Goal: Information Seeking & Learning: Learn about a topic

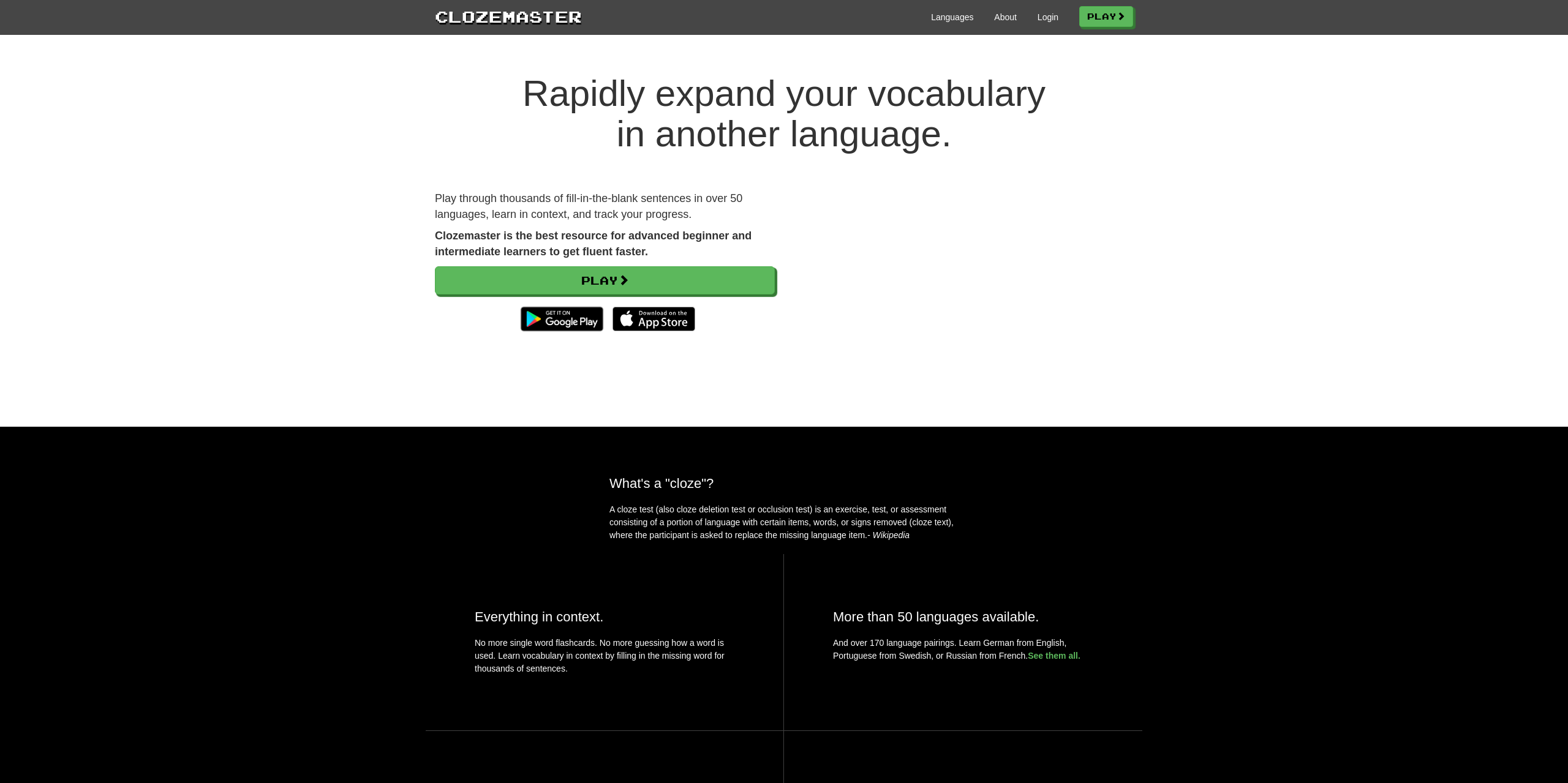
click at [551, 245] on p "Clozemaster is the best resource for advanced beginner and intermediate learner…" at bounding box center [605, 244] width 340 height 31
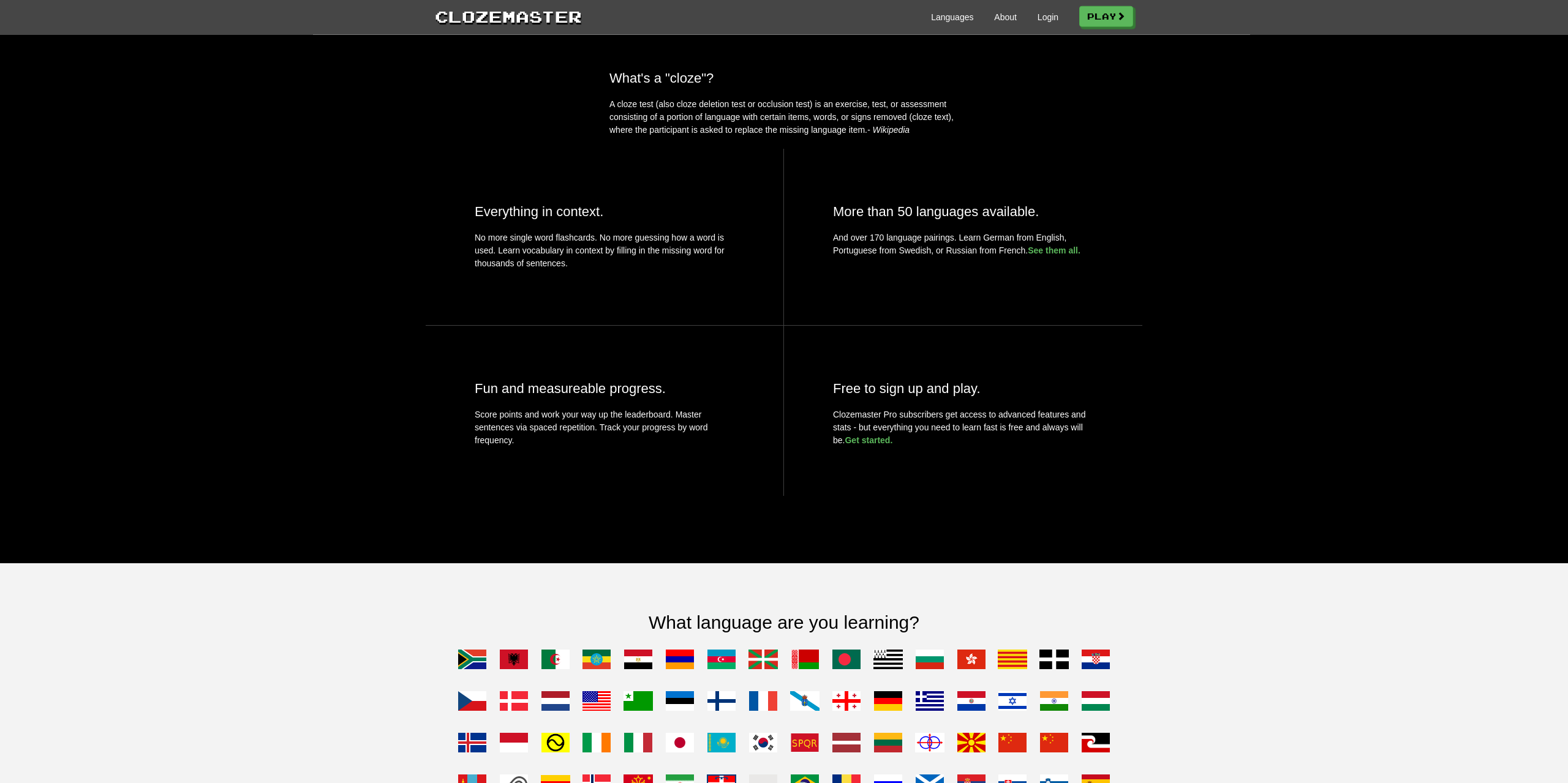
scroll to position [375, 0]
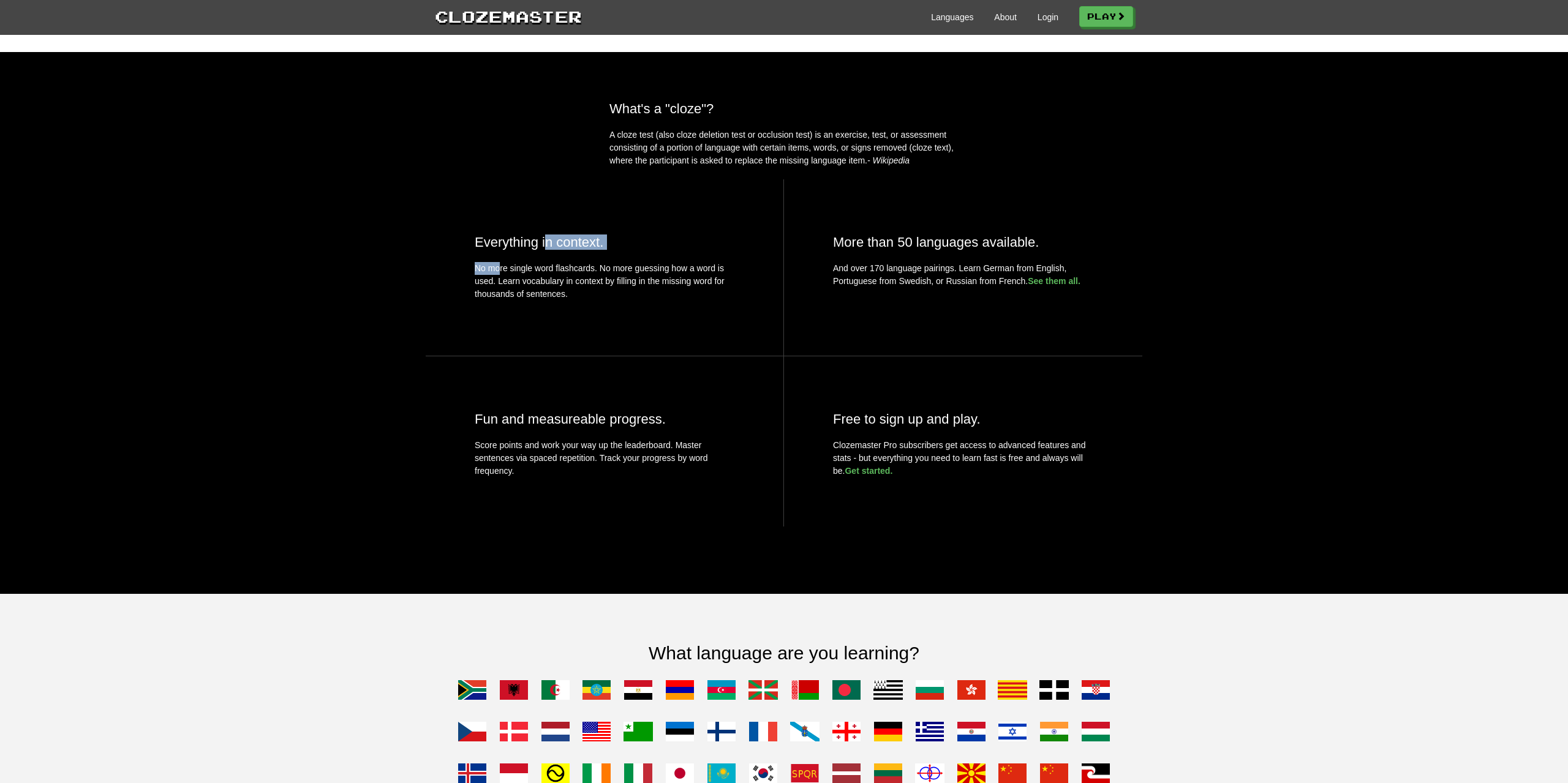
drag, startPoint x: 501, startPoint y: 283, endPoint x: 581, endPoint y: 252, distance: 85.8
click at [560, 268] on div "Everything in context. No more single word flashcards. No more guessing how a w…" at bounding box center [605, 268] width 358 height 176
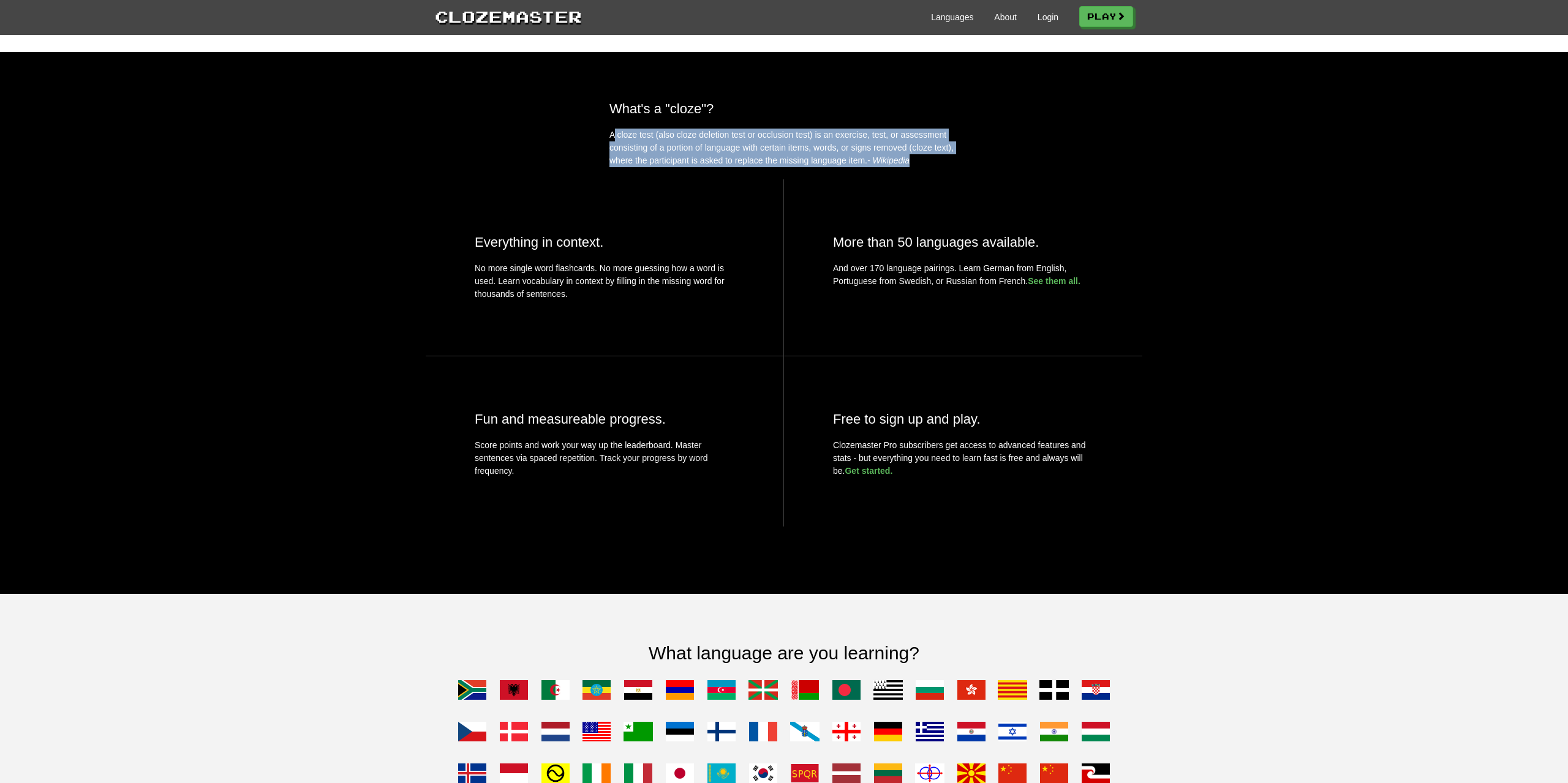
drag, startPoint x: 603, startPoint y: 157, endPoint x: 839, endPoint y: 160, distance: 236.0
click at [997, 184] on div "What's a "cloze"? A cloze test (also cloze deletion test or occlusion test) is …" at bounding box center [784, 329] width 1568 height 456
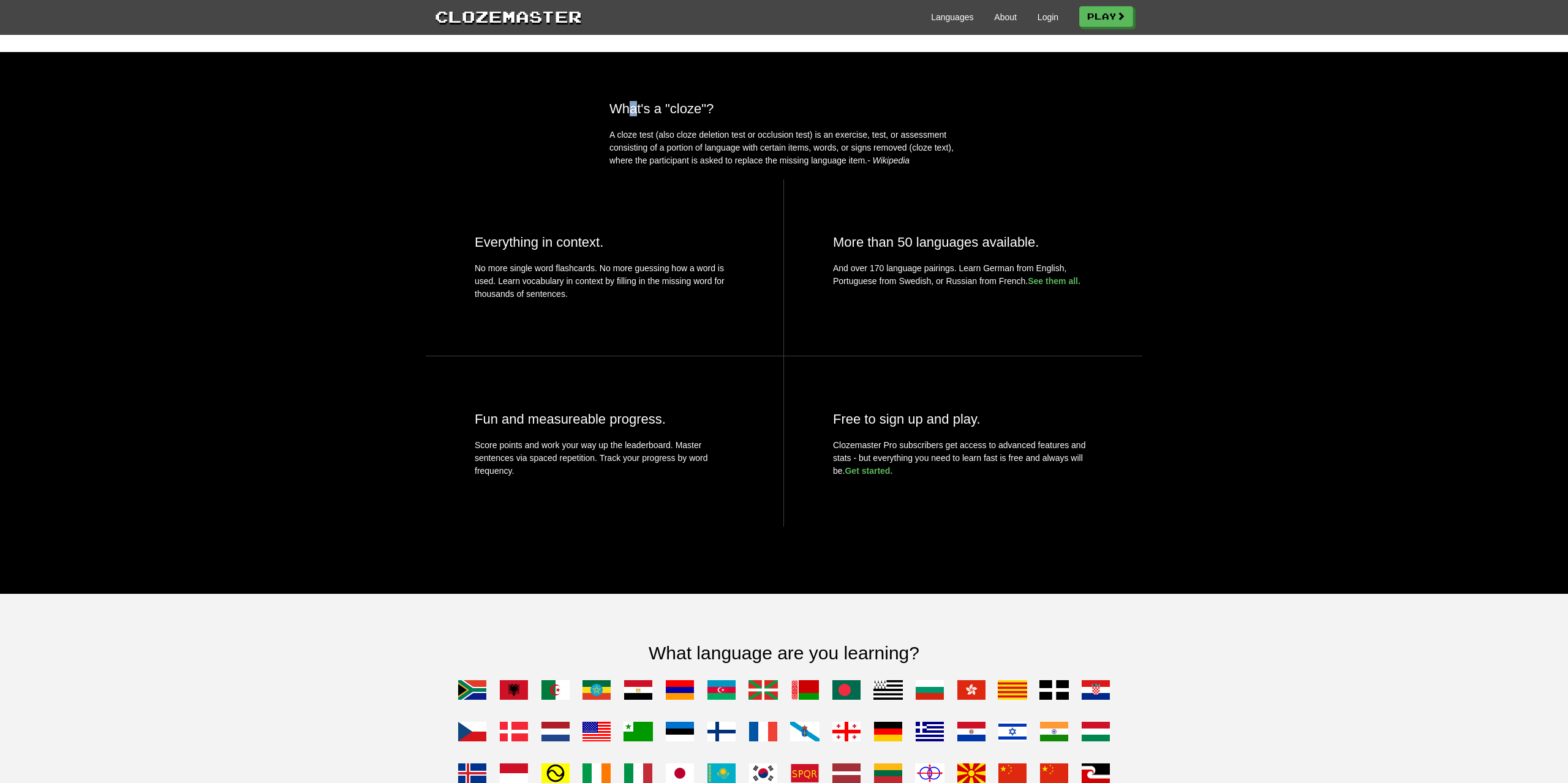
click at [640, 120] on div "What's a "cloze"? A cloze test (also cloze deletion test or occlusion test) is …" at bounding box center [784, 323] width 1568 height 542
drag, startPoint x: 825, startPoint y: 158, endPoint x: 769, endPoint y: 183, distance: 61.3
click at [772, 167] on p "A cloze test (also cloze deletion test or occlusion test) is an exercise, test,…" at bounding box center [784, 148] width 349 height 39
click at [768, 167] on p "A cloze test (also cloze deletion test or occlusion test) is an exercise, test,…" at bounding box center [784, 148] width 349 height 39
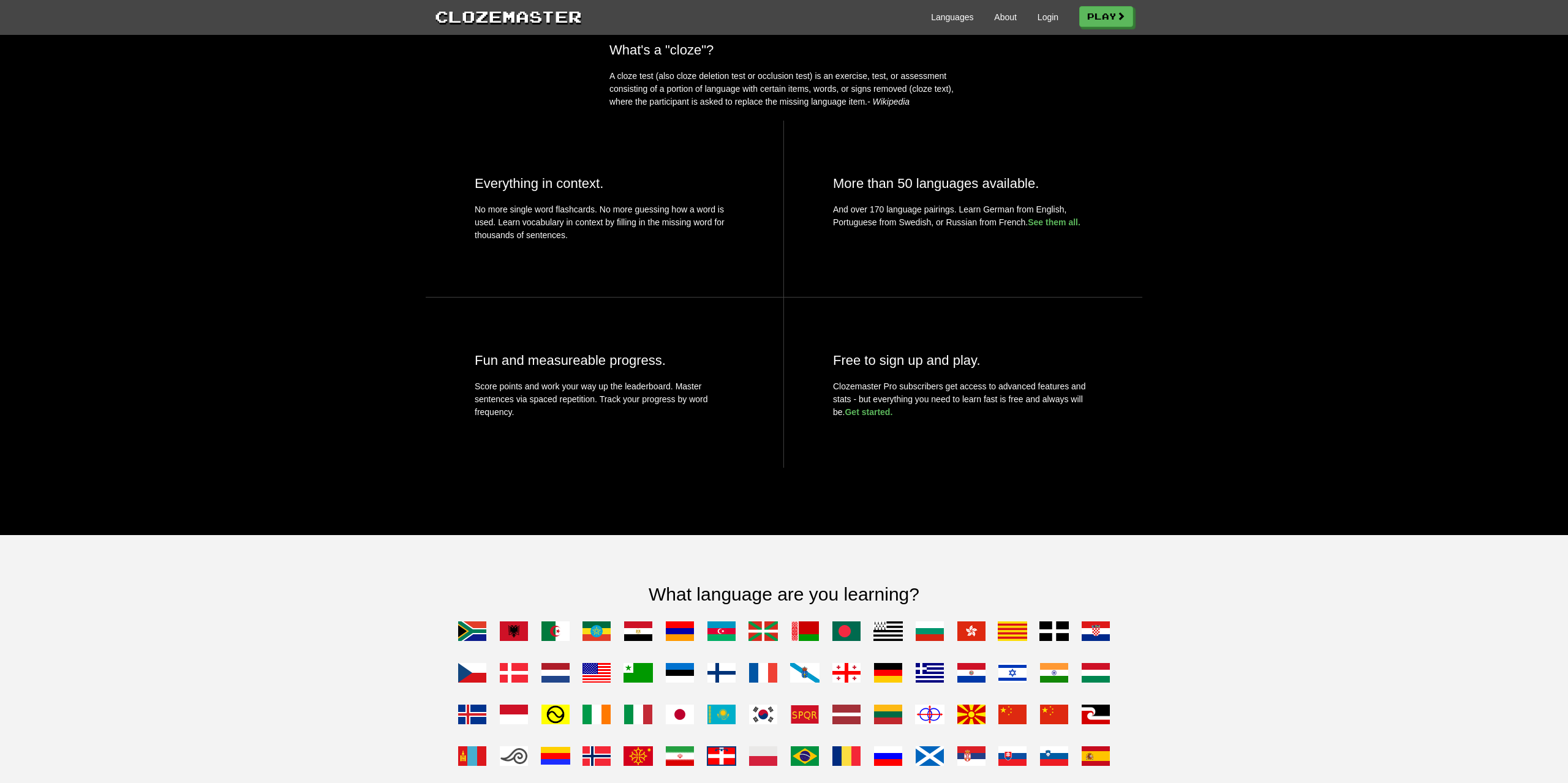
scroll to position [0, 0]
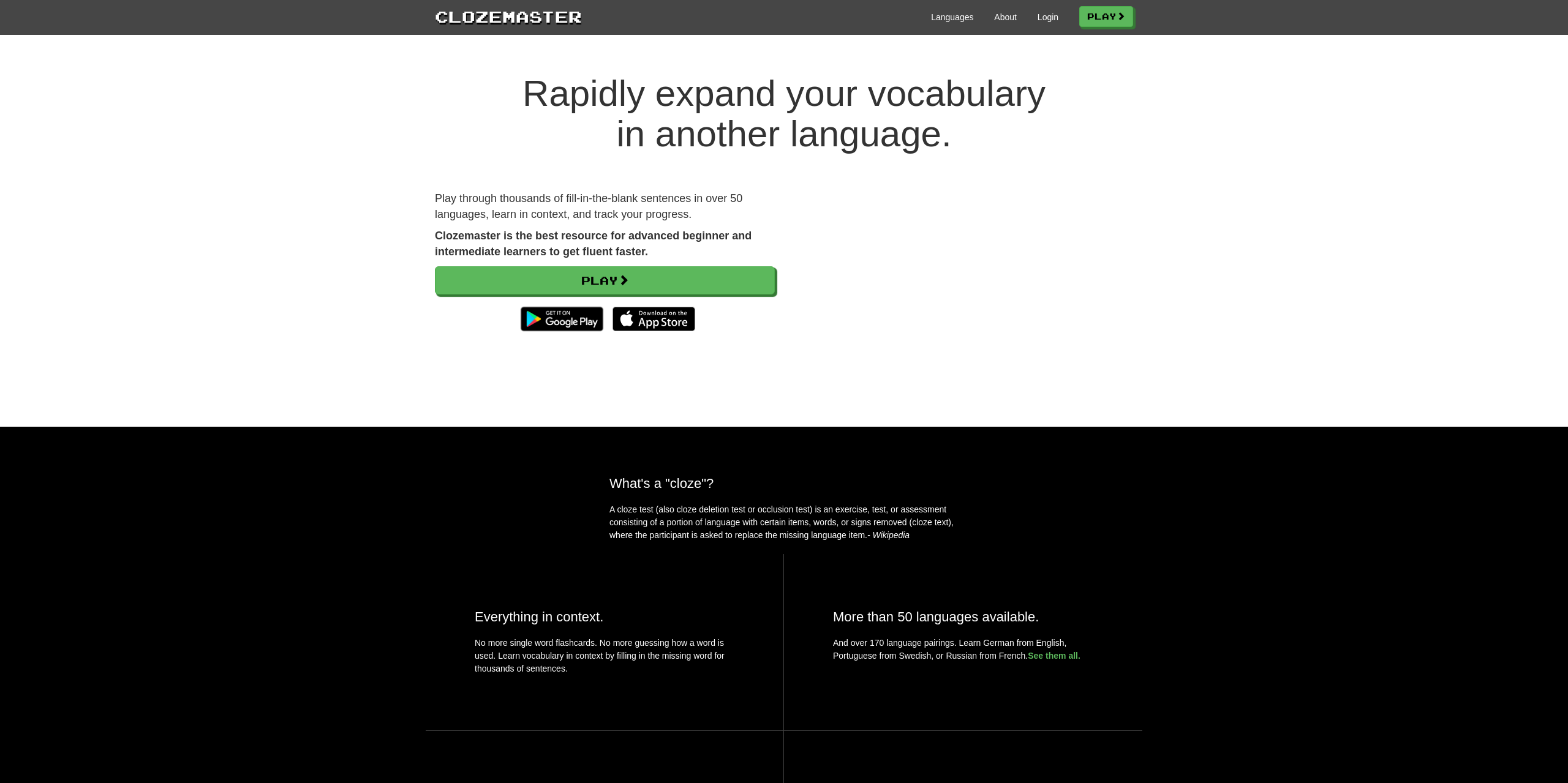
drag, startPoint x: 473, startPoint y: 586, endPoint x: 466, endPoint y: 232, distance: 354.1
click at [1100, 22] on link "Play" at bounding box center [1107, 17] width 54 height 21
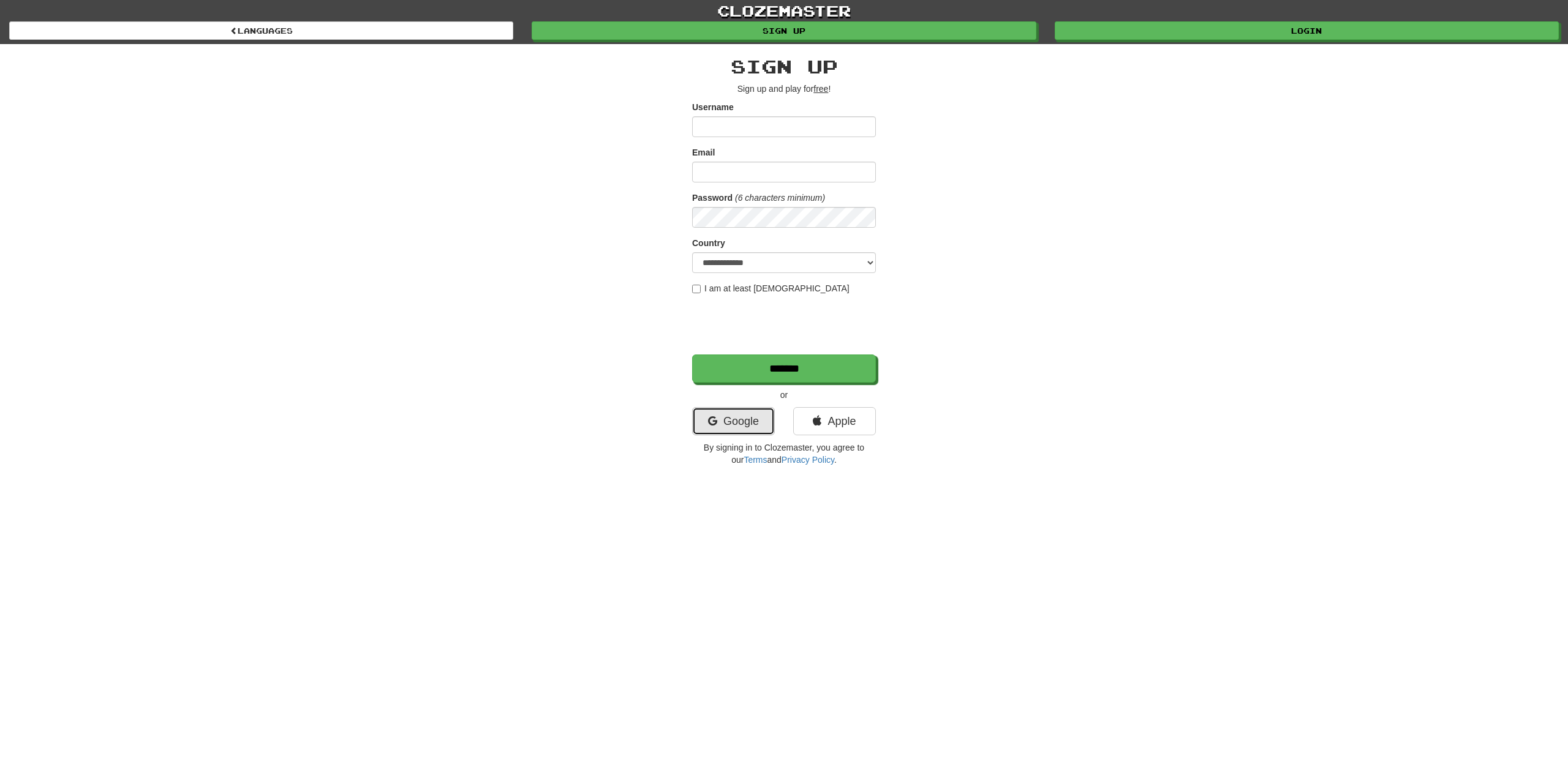
click at [740, 428] on link "Google" at bounding box center [734, 421] width 83 height 28
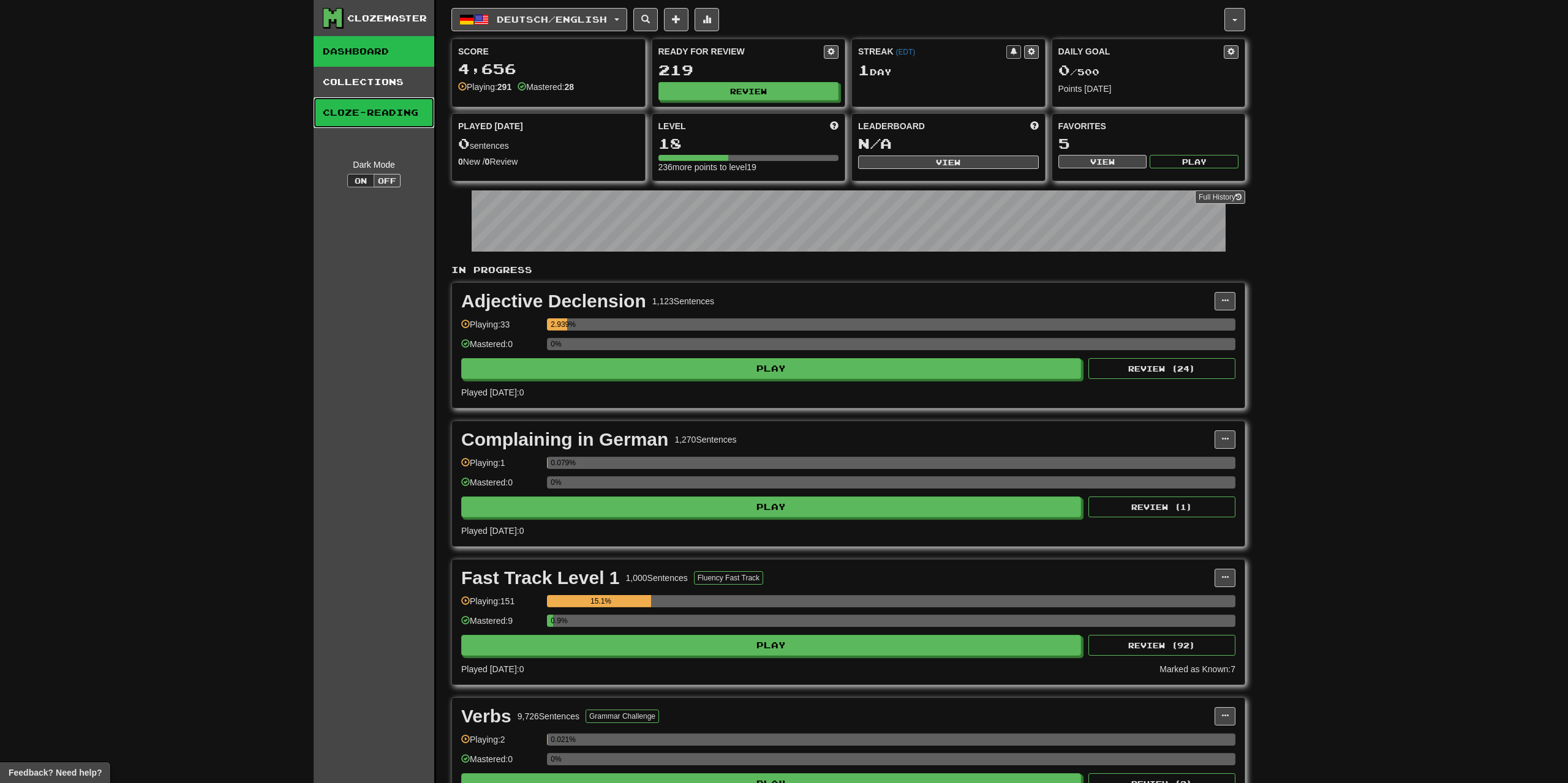
click at [355, 107] on link "Cloze-Reading" at bounding box center [374, 113] width 121 height 31
click at [358, 91] on link "Collections" at bounding box center [374, 82] width 121 height 31
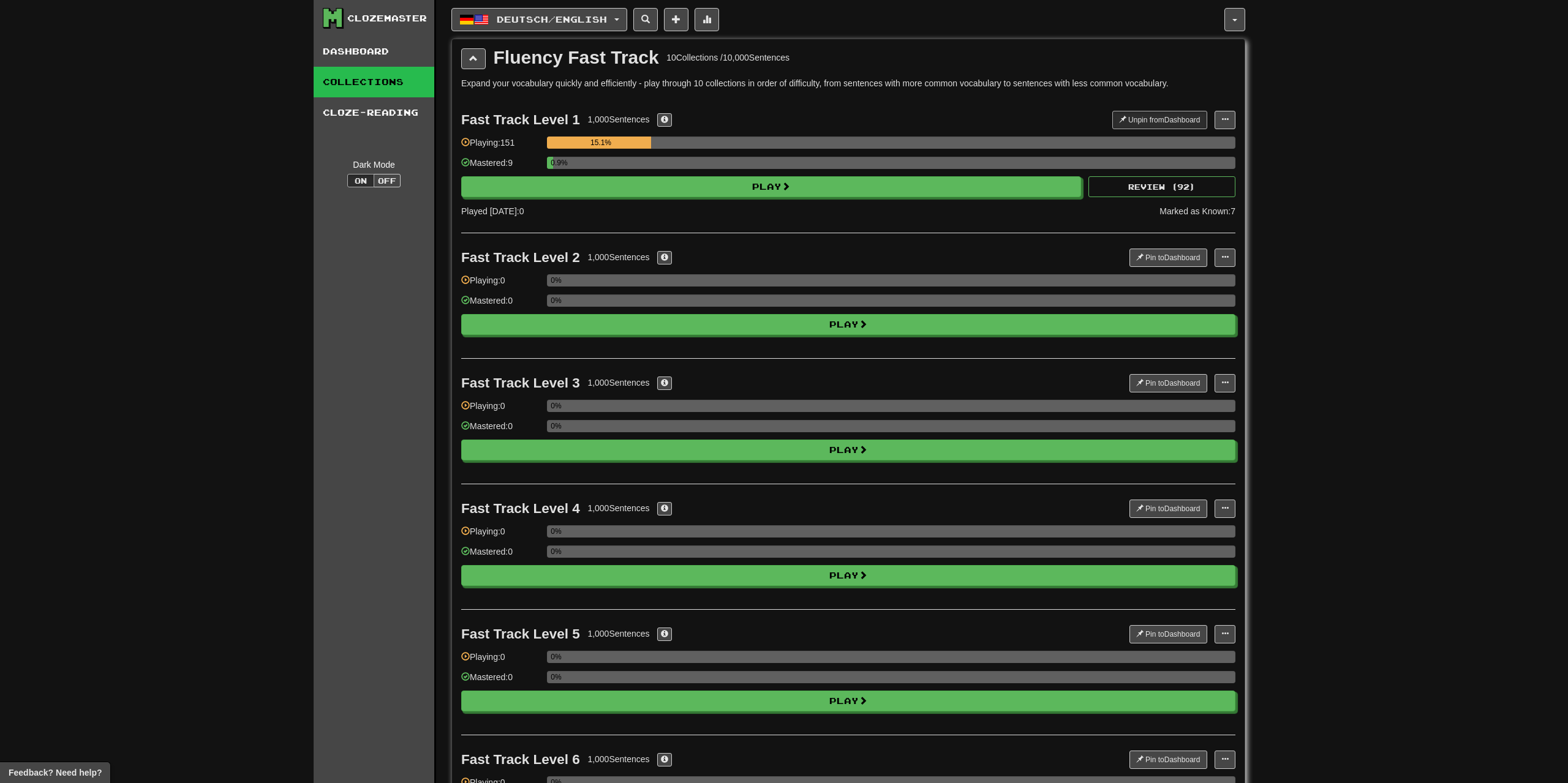
select select "**"
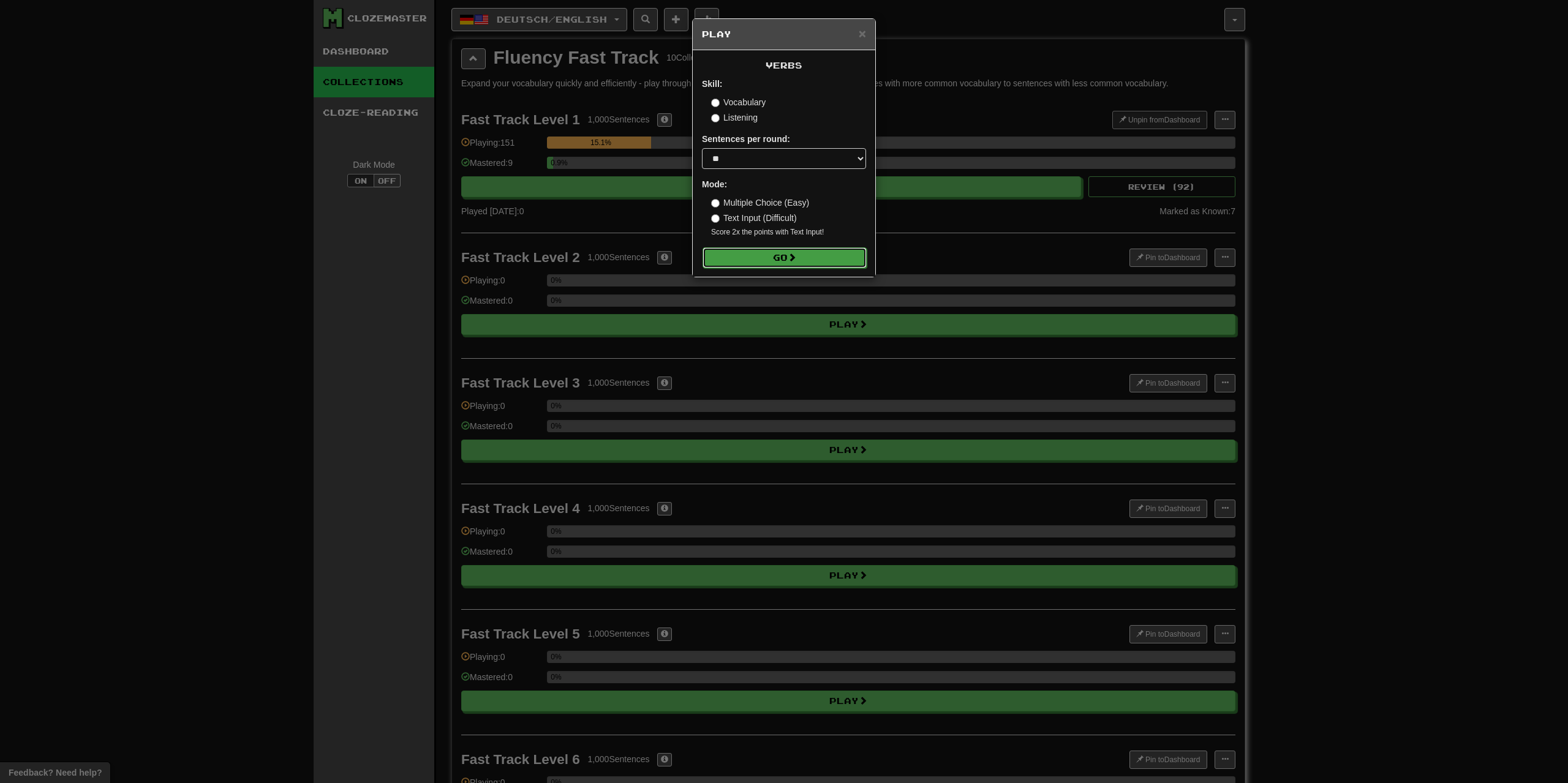
click at [743, 253] on button "Go" at bounding box center [785, 257] width 164 height 21
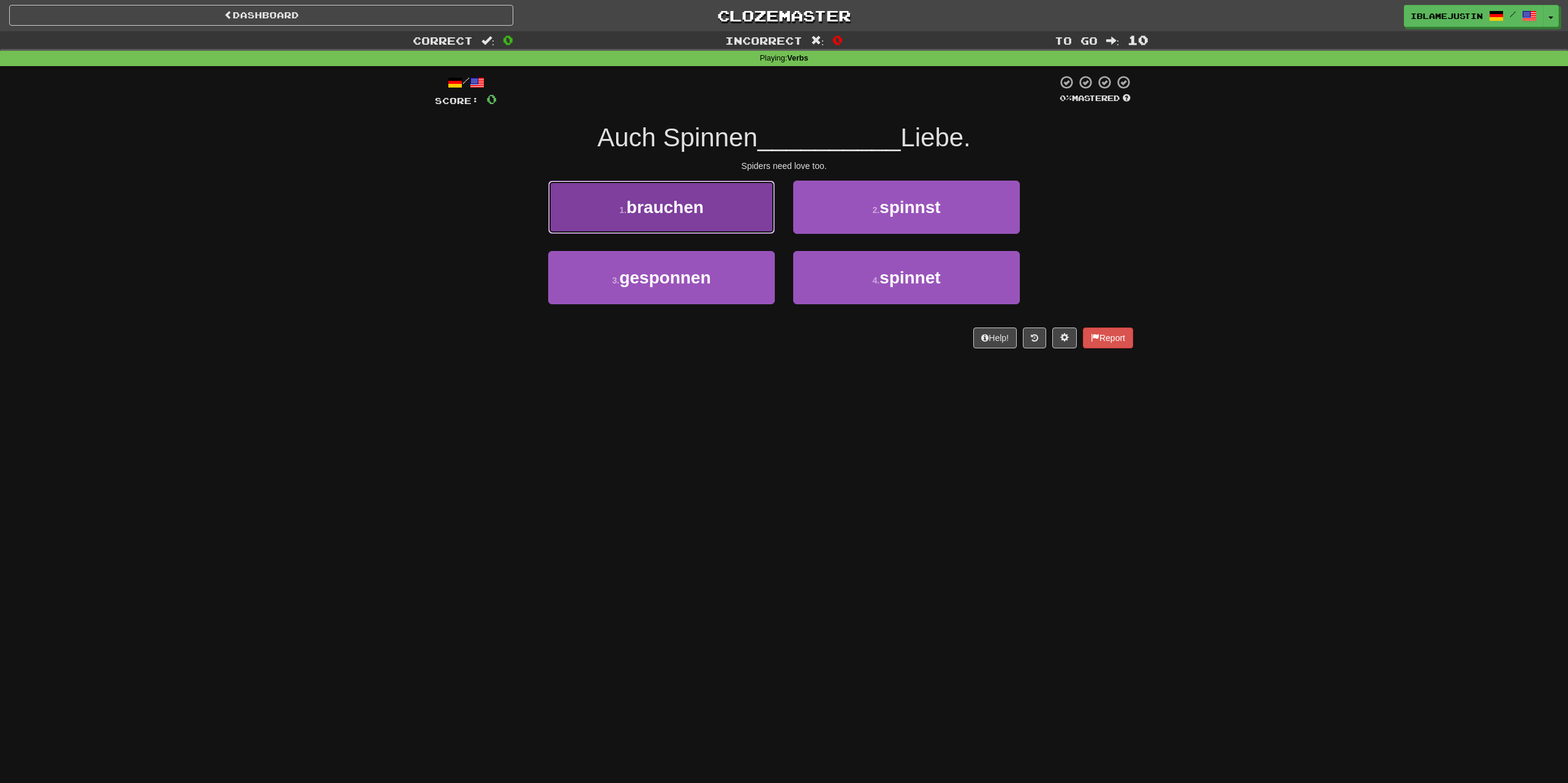
click at [654, 222] on button "1 . brauchen" at bounding box center [661, 207] width 227 height 53
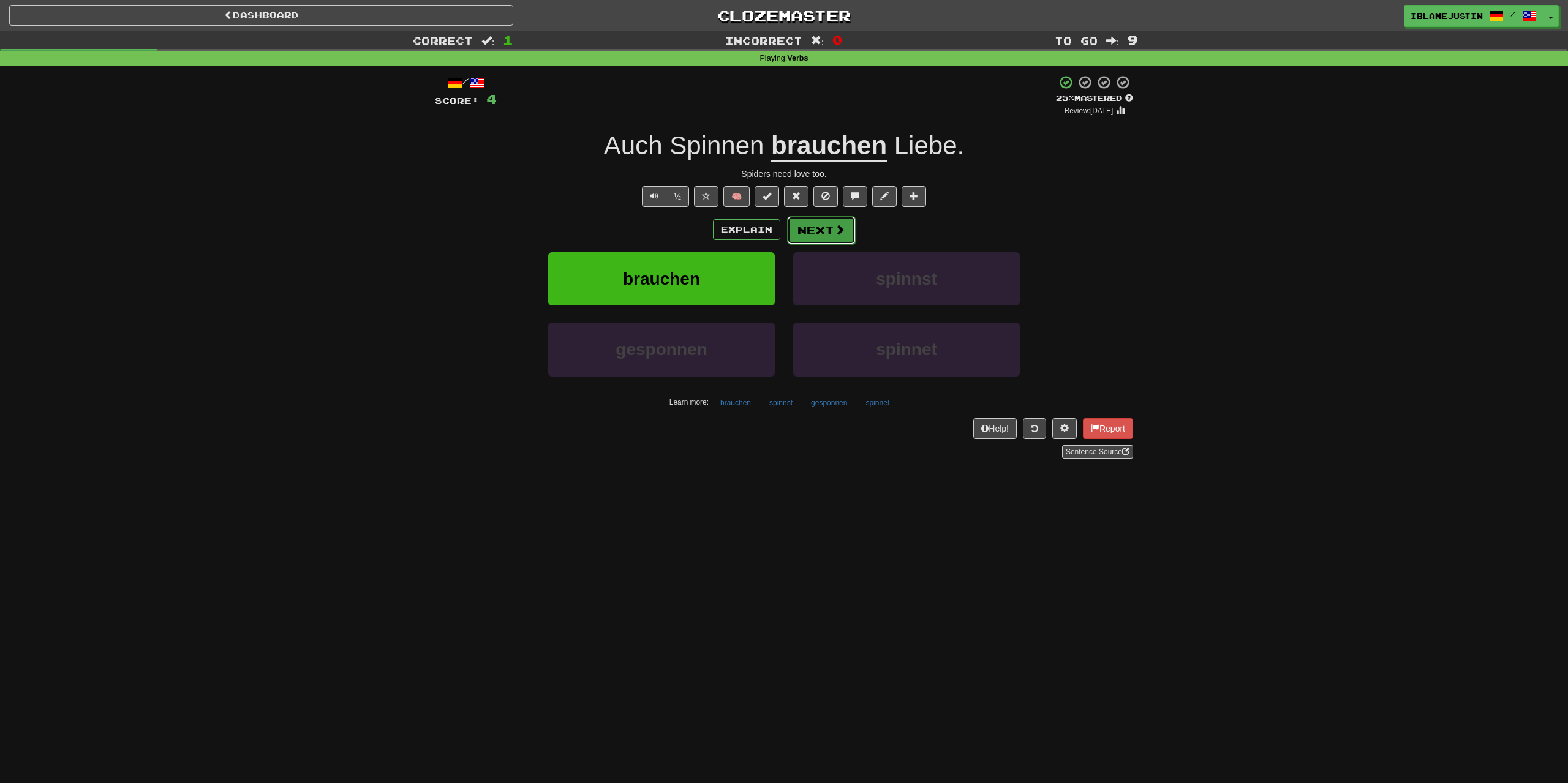
click at [810, 226] on button "Next" at bounding box center [821, 230] width 69 height 28
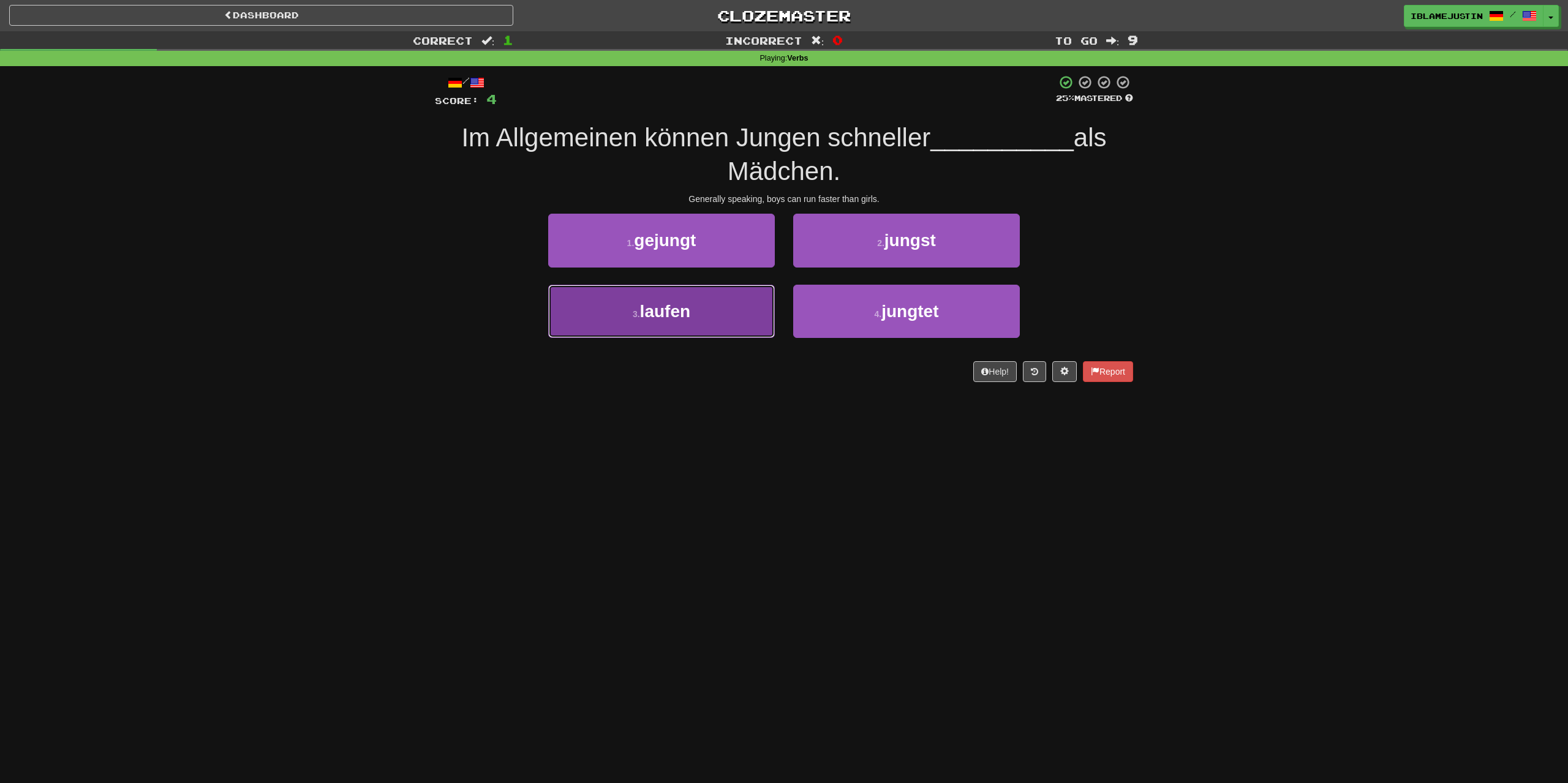
click at [714, 287] on button "3 . laufen" at bounding box center [661, 311] width 227 height 53
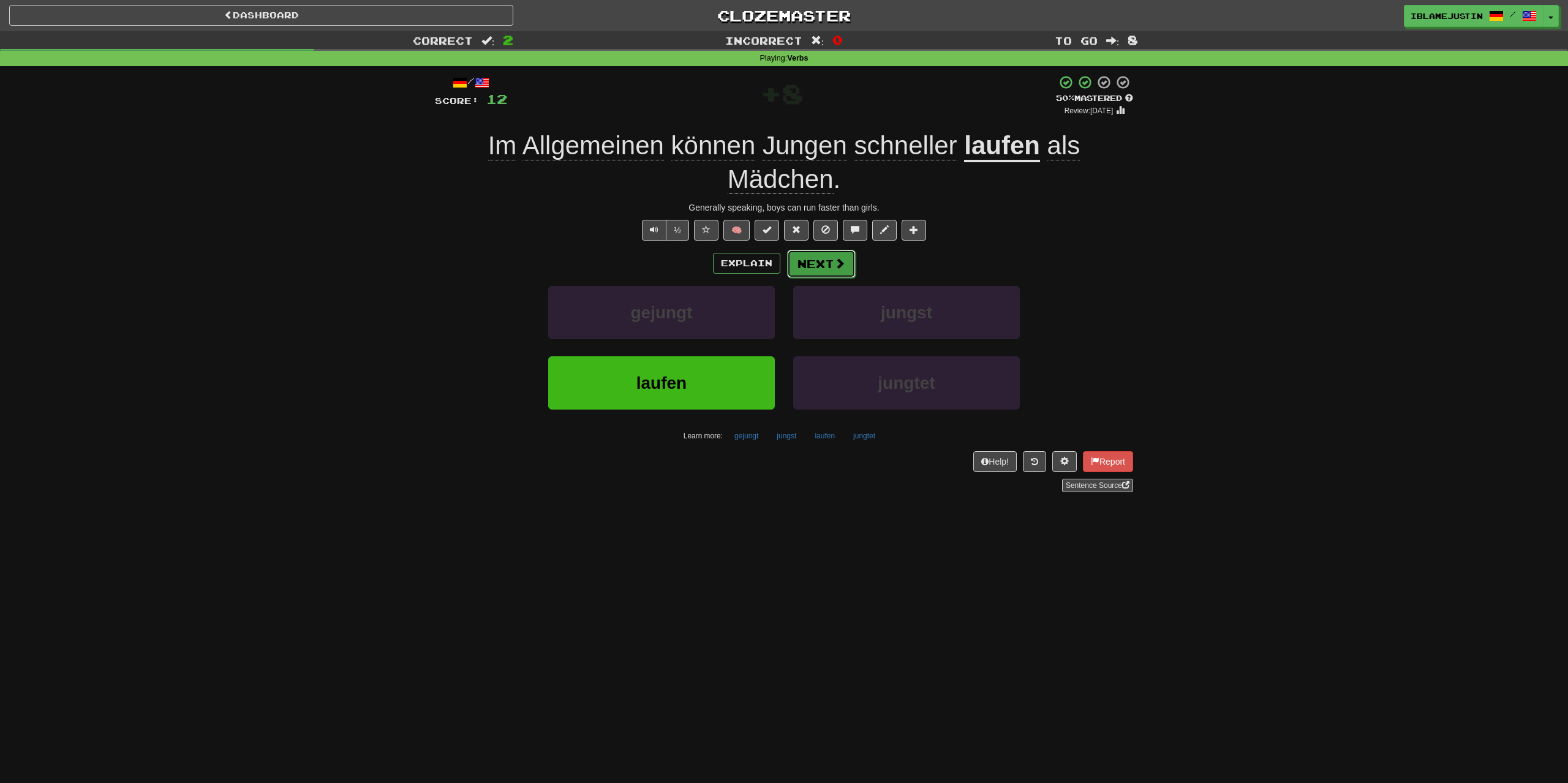
click at [815, 265] on button "Next" at bounding box center [821, 264] width 69 height 28
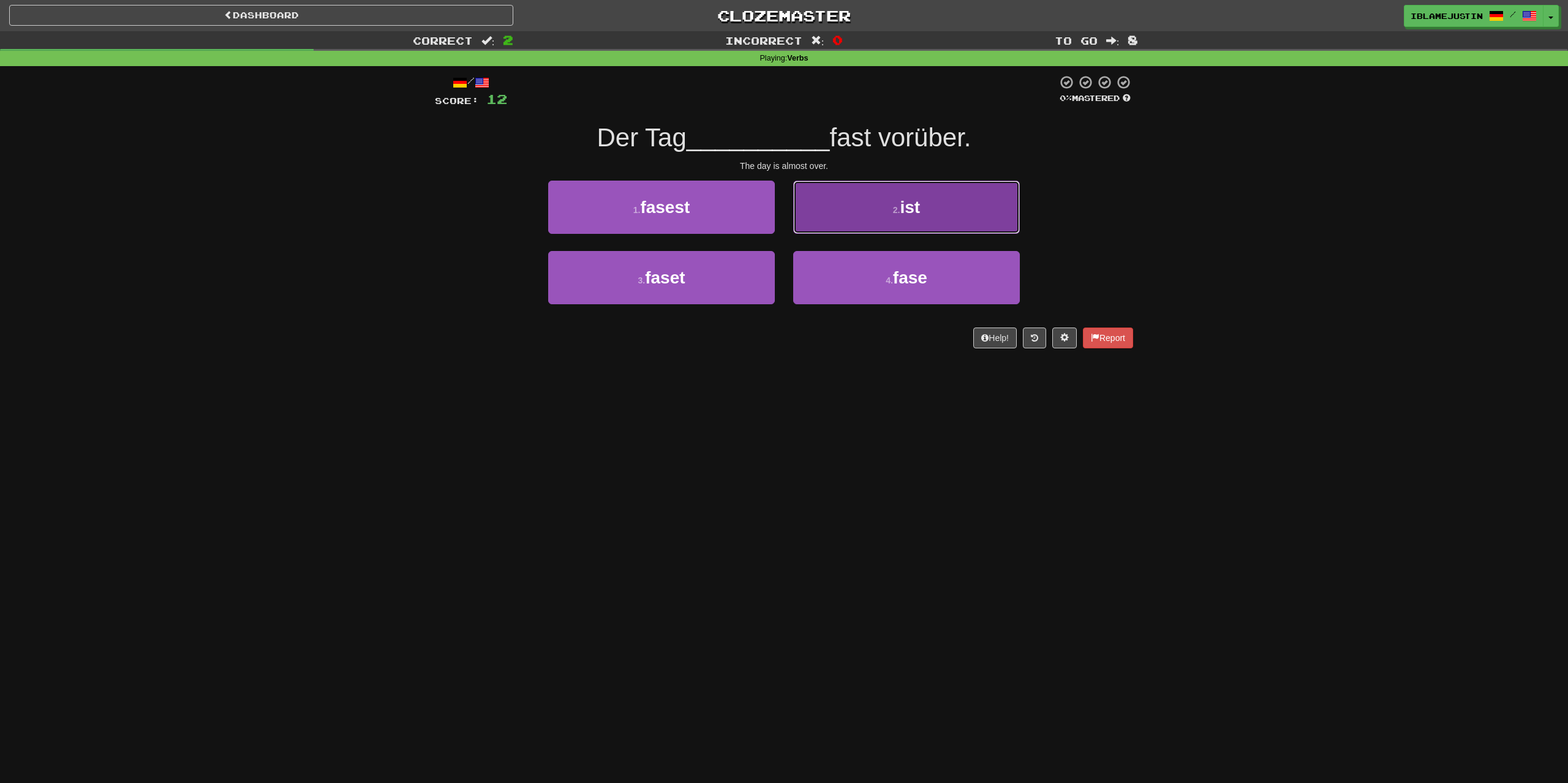
click at [928, 214] on button "2 . ist" at bounding box center [906, 207] width 227 height 53
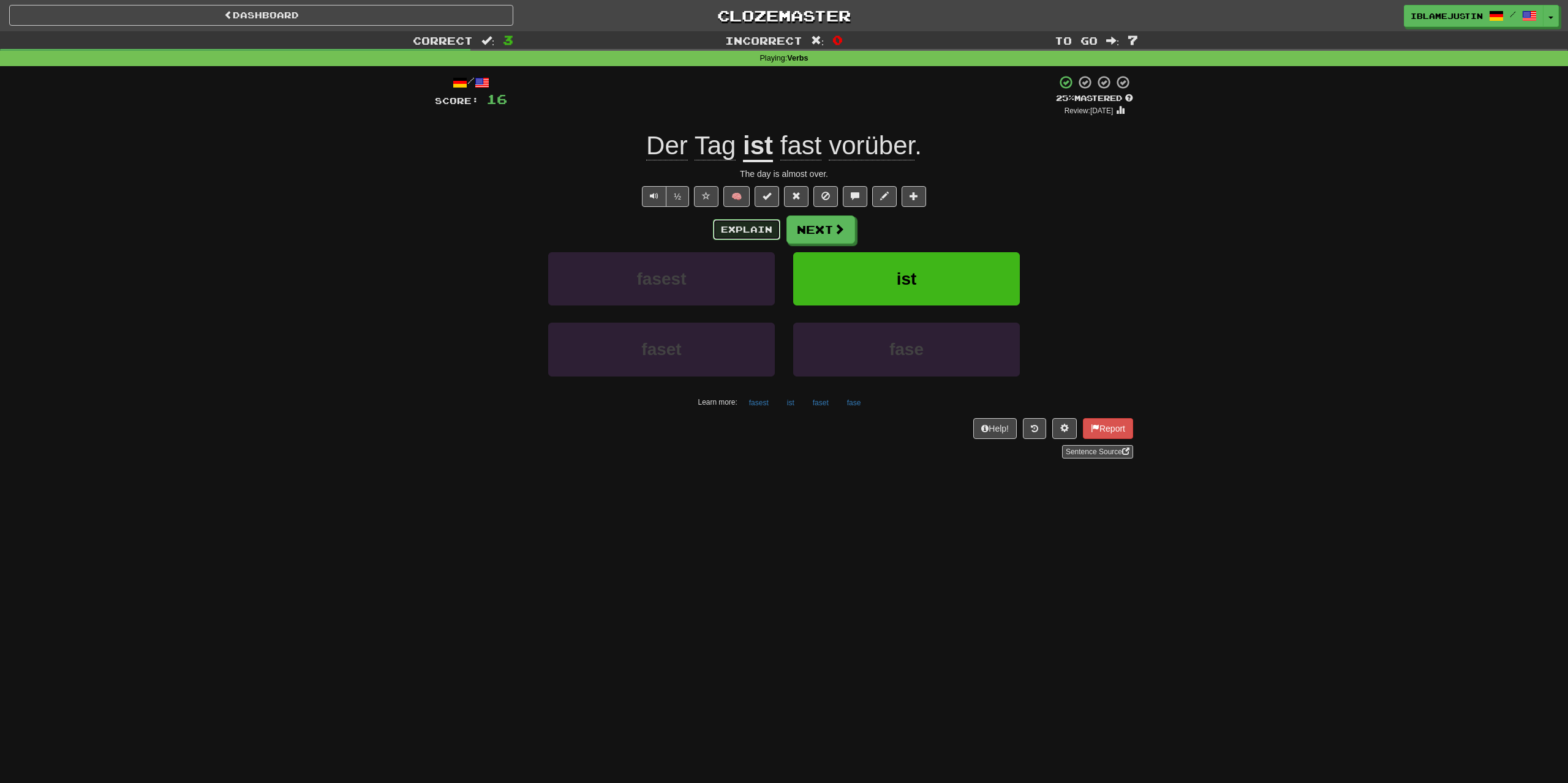
click at [770, 221] on button "Explain" at bounding box center [747, 229] width 68 height 21
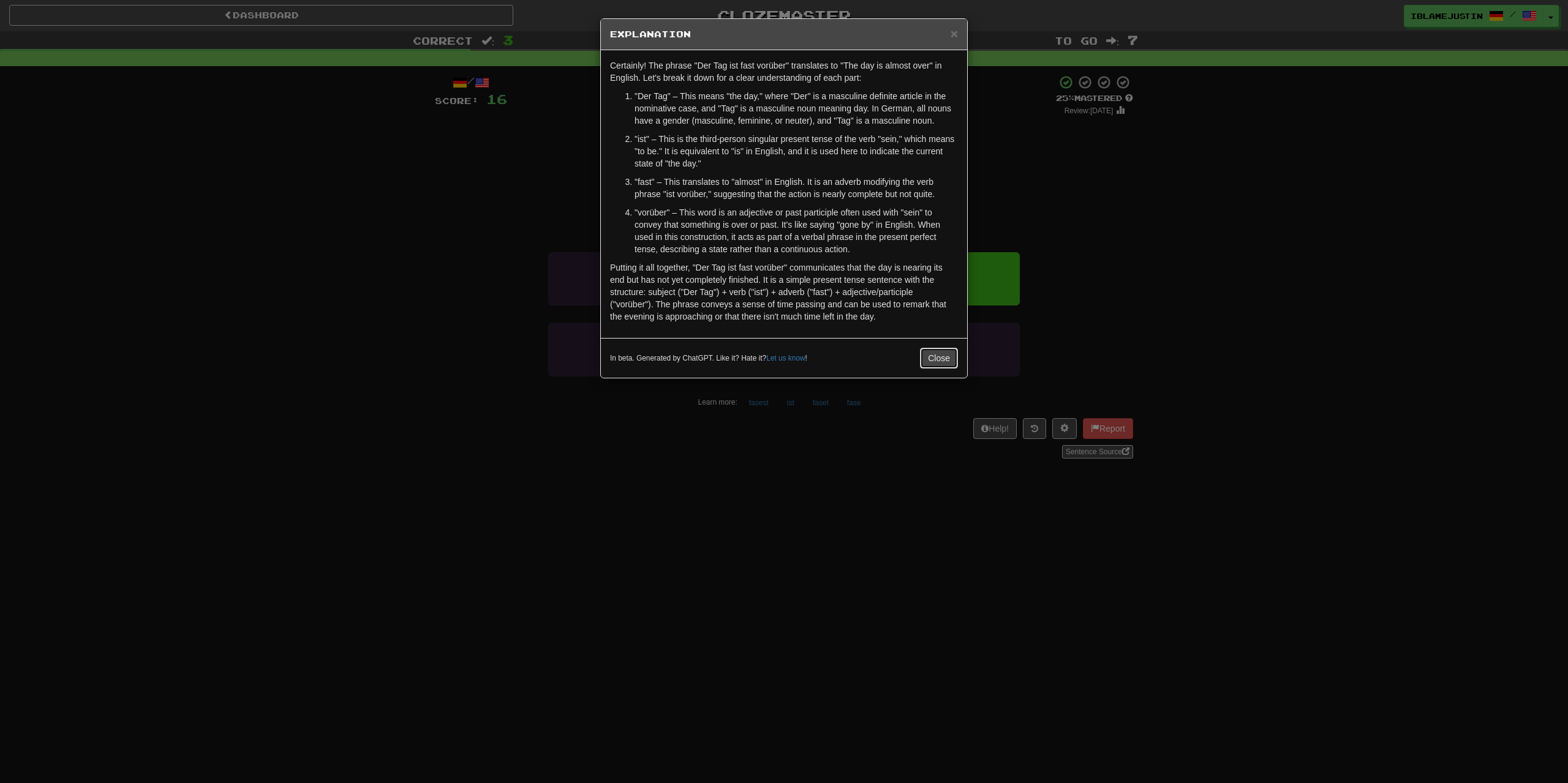
click at [922, 353] on button "Close" at bounding box center [938, 358] width 38 height 21
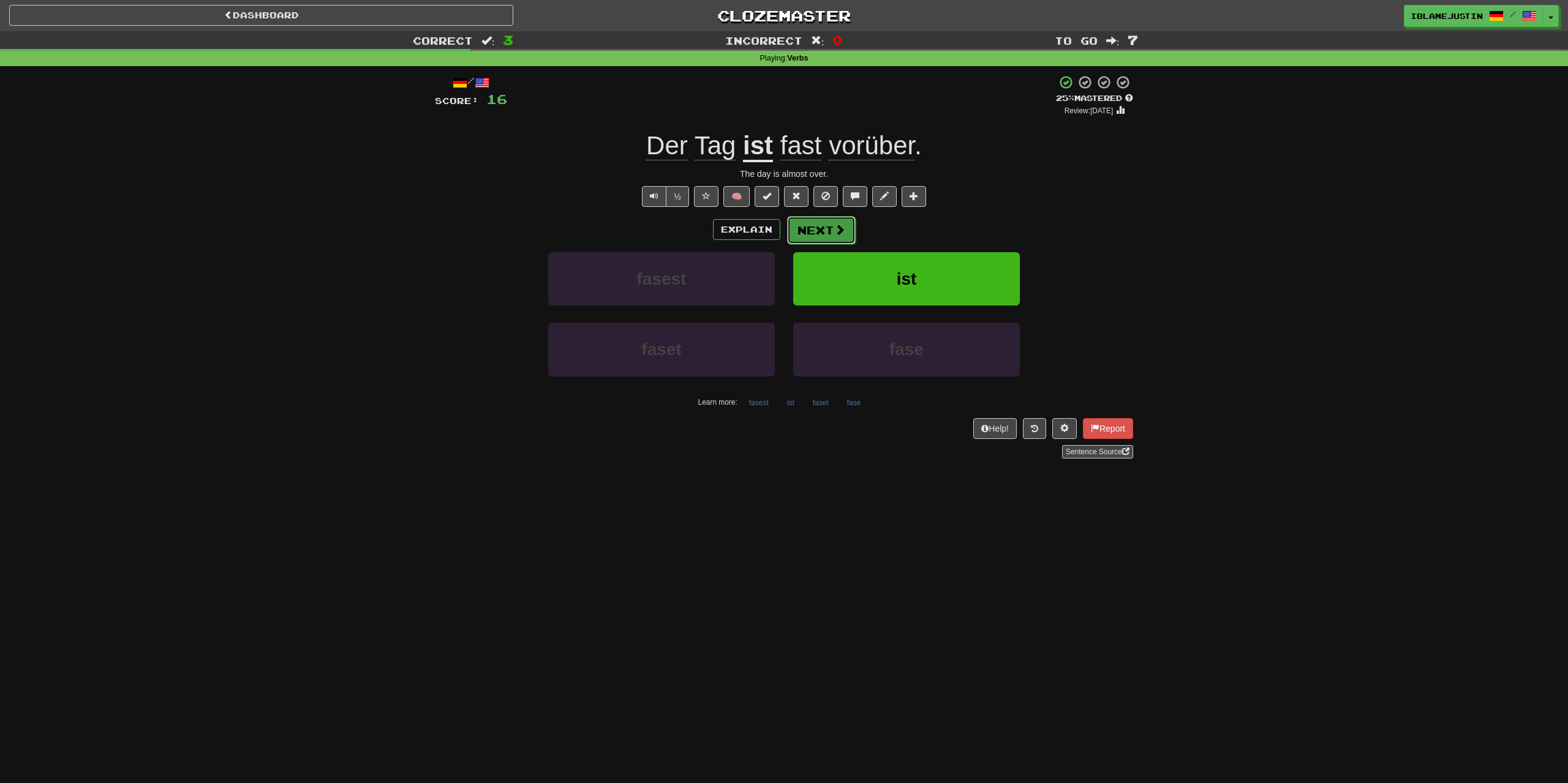
click at [832, 219] on button "Next" at bounding box center [821, 230] width 69 height 28
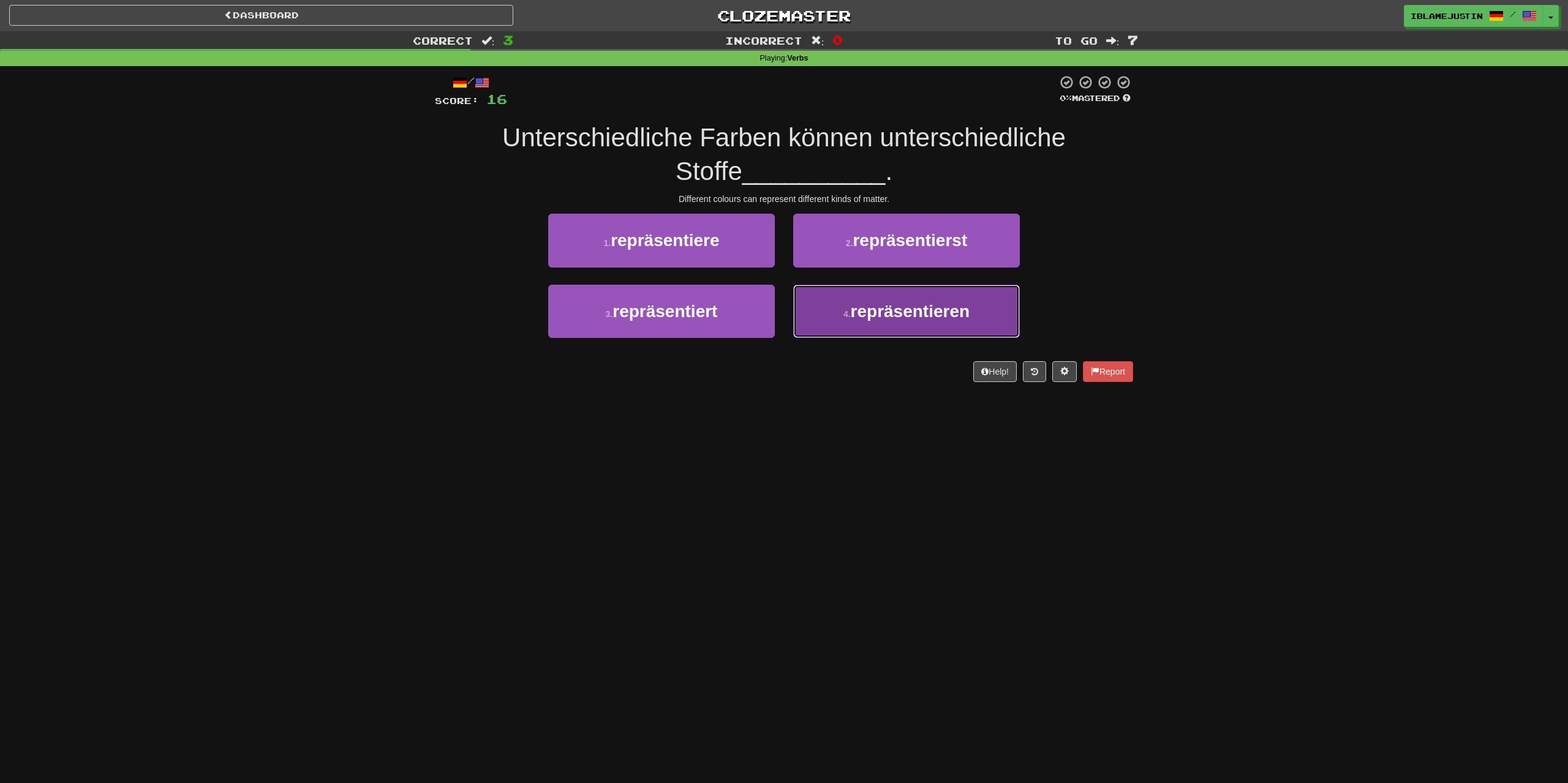
click at [957, 333] on button "4 . repräsentieren" at bounding box center [906, 311] width 227 height 53
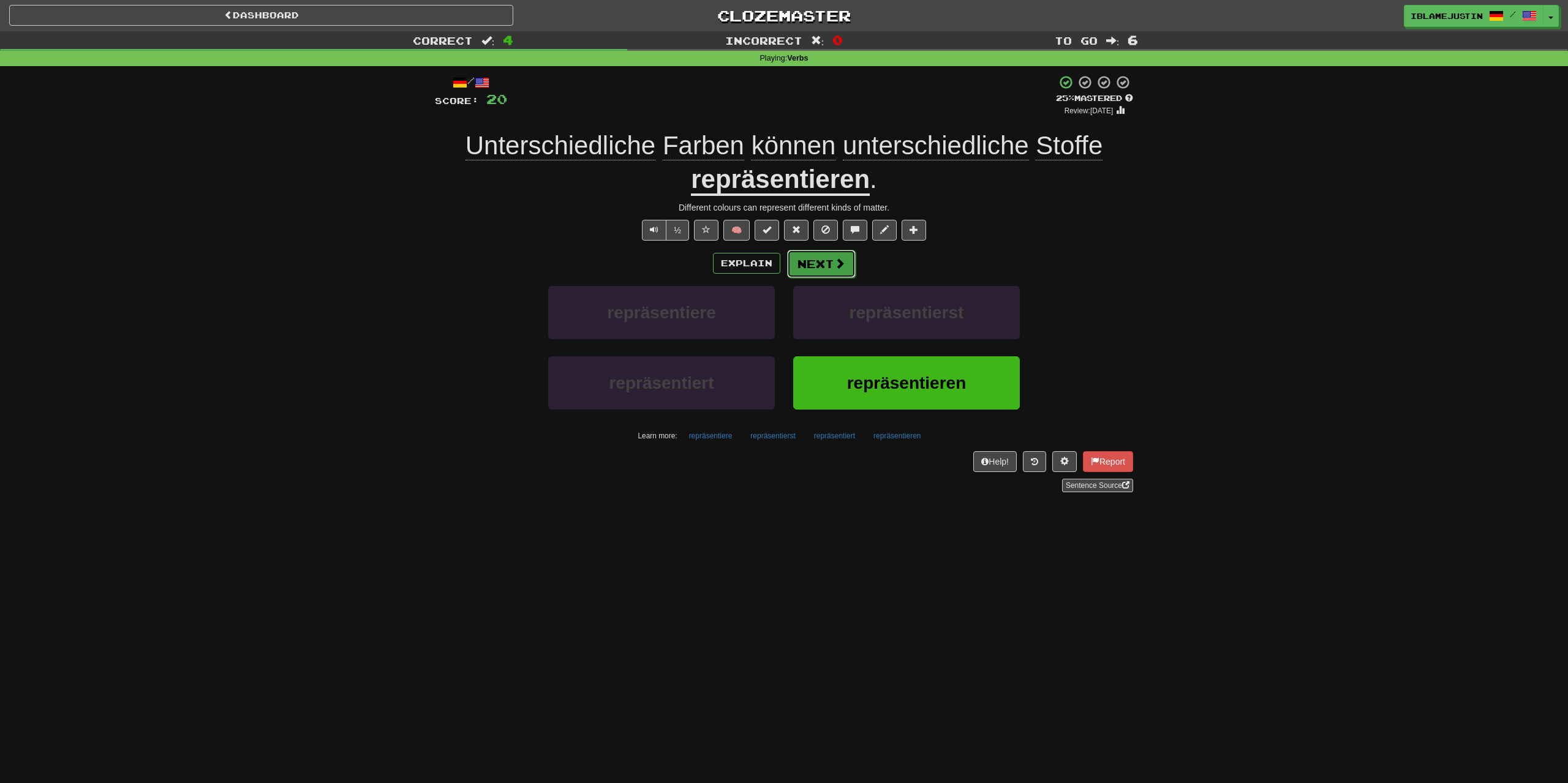
click at [829, 261] on button "Next" at bounding box center [821, 264] width 69 height 28
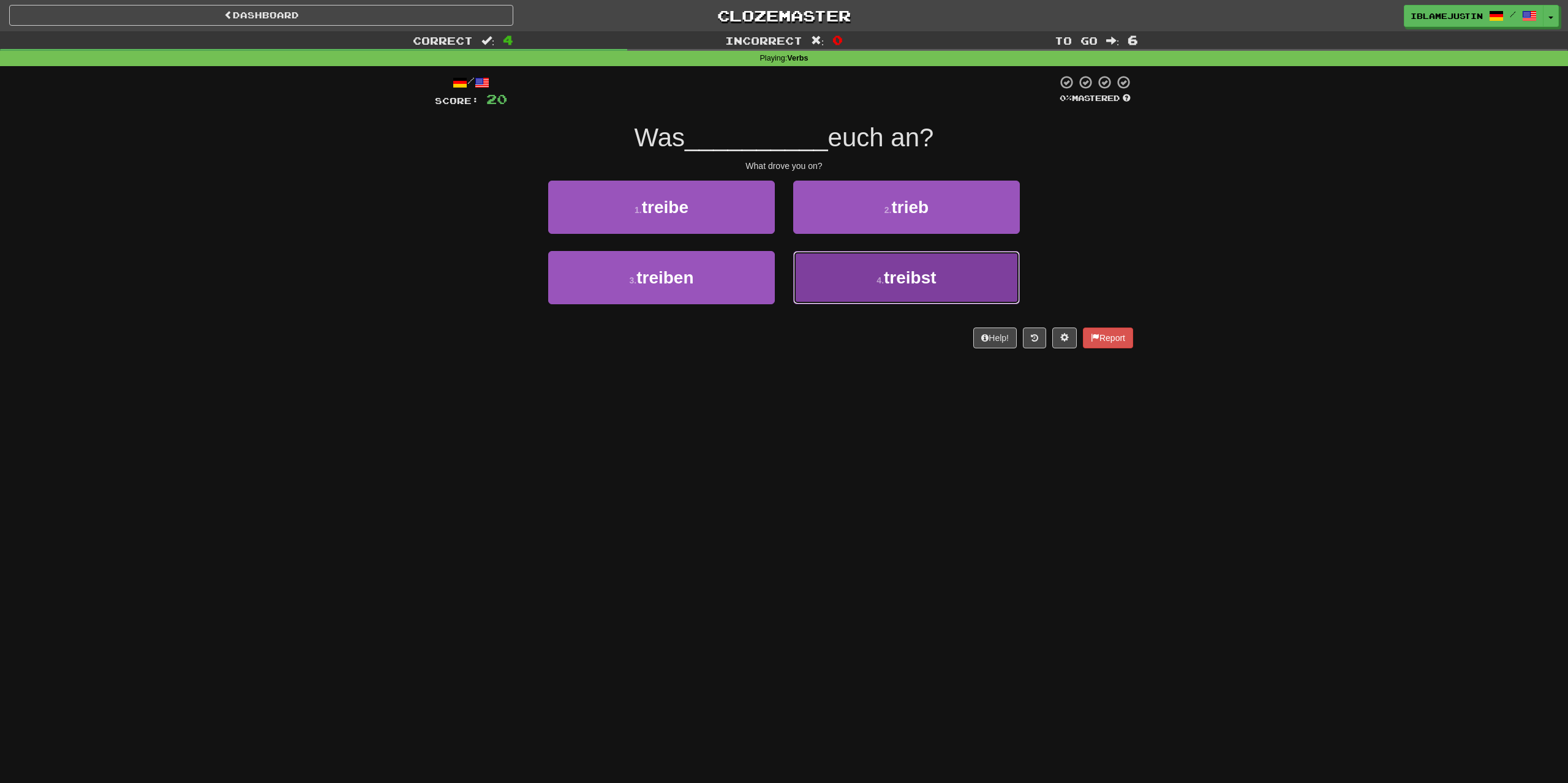
click at [874, 264] on button "4 . treibst" at bounding box center [906, 278] width 227 height 53
